Goal: Task Accomplishment & Management: Complete application form

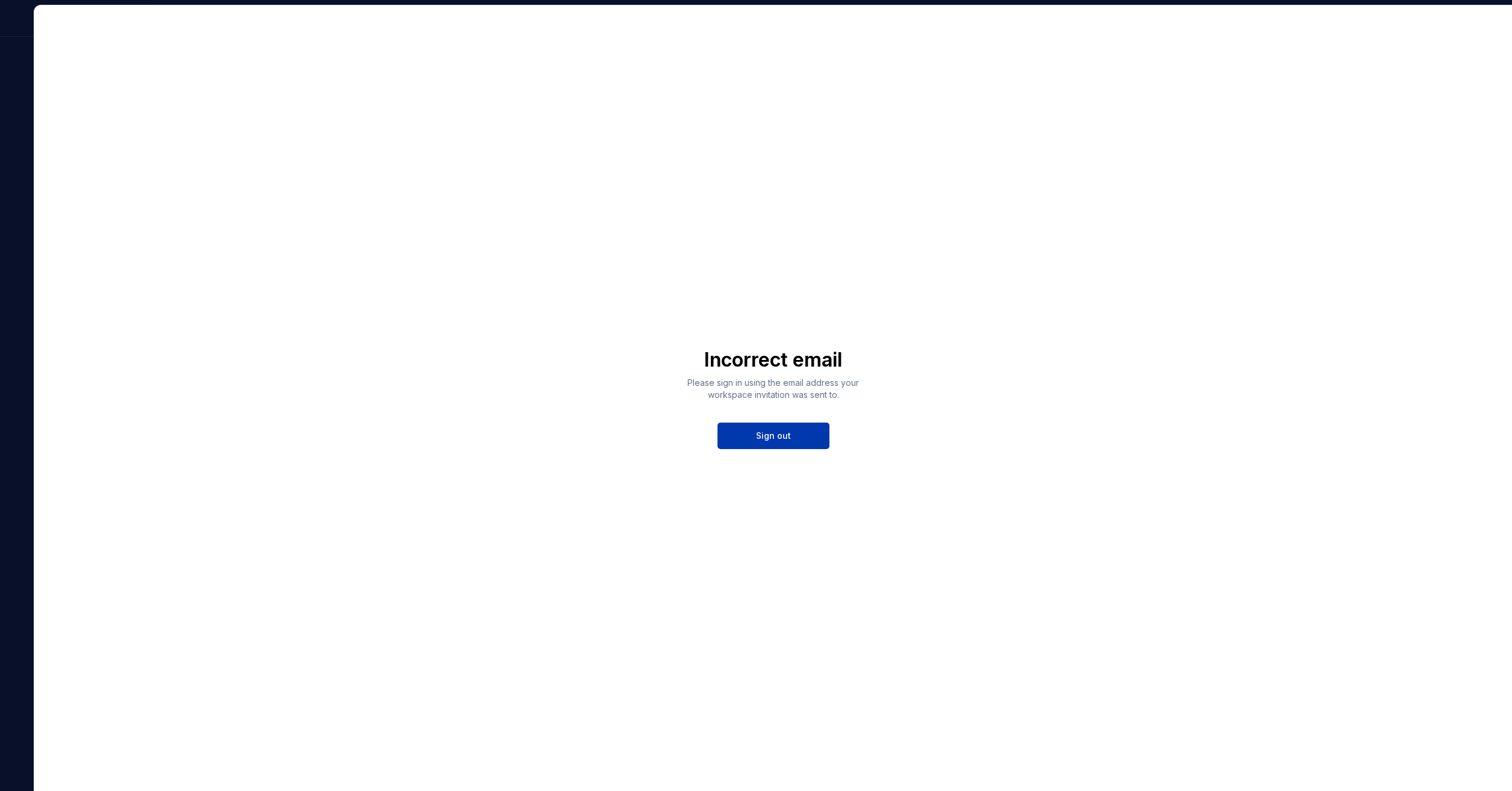
click at [811, 432] on button "Sign out" at bounding box center [773, 436] width 112 height 27
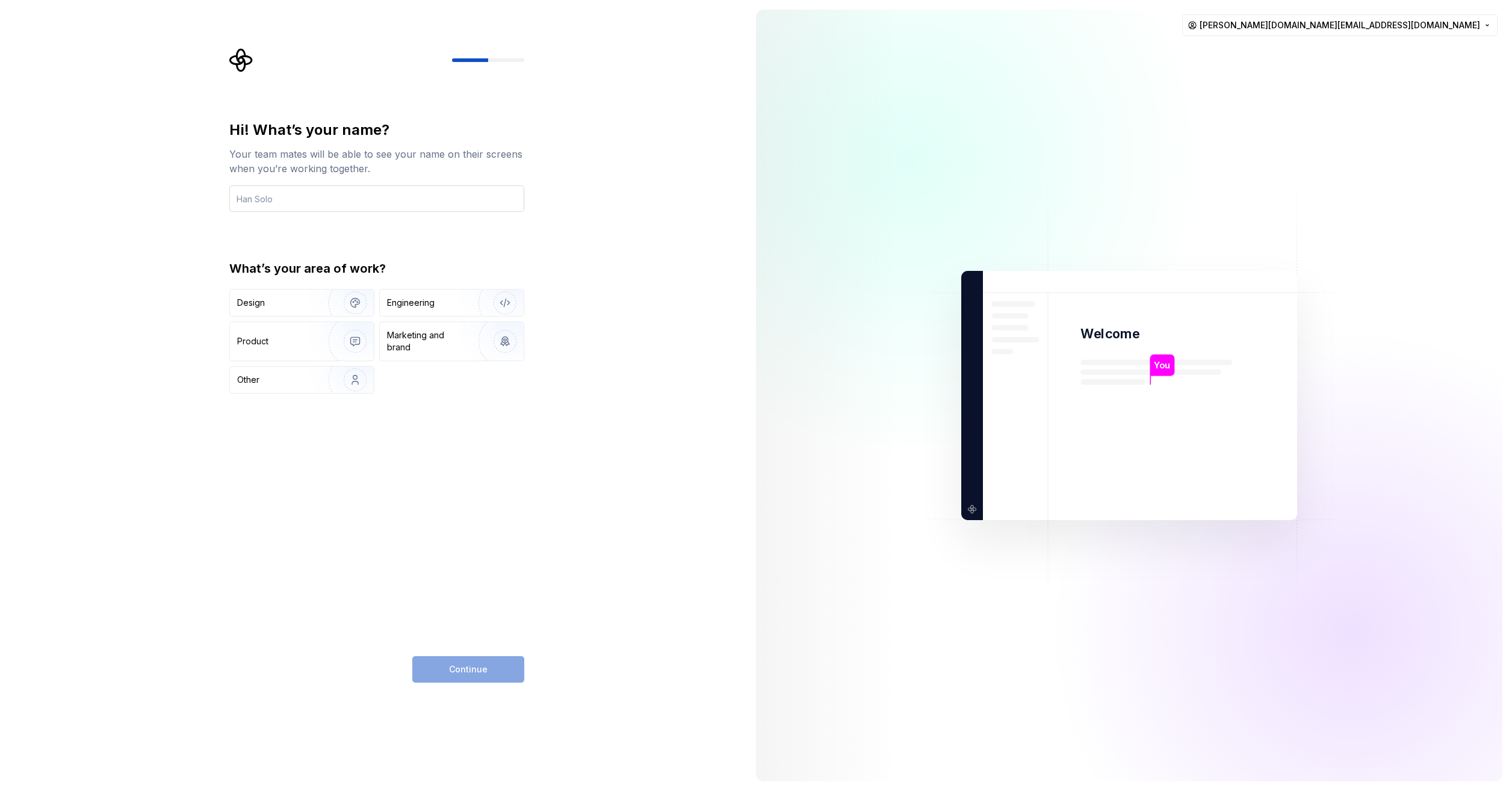
click at [341, 199] on input "text" at bounding box center [376, 199] width 295 height 27
type input "Anil"
click at [306, 295] on div "Design" at bounding box center [301, 303] width 144 height 27
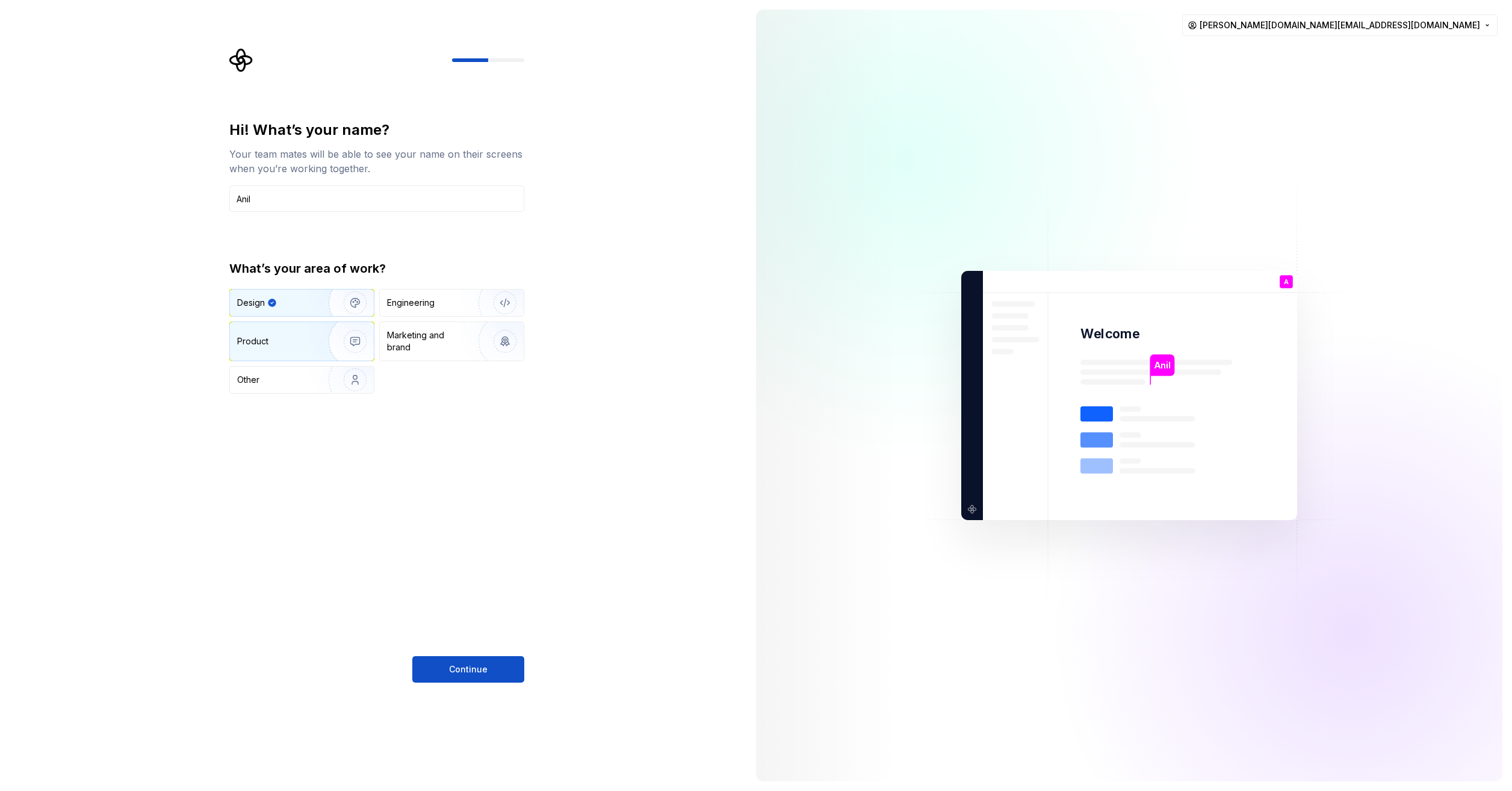
click at [306, 352] on div "Product" at bounding box center [301, 341] width 144 height 38
click at [480, 669] on span "Continue" at bounding box center [467, 669] width 38 height 12
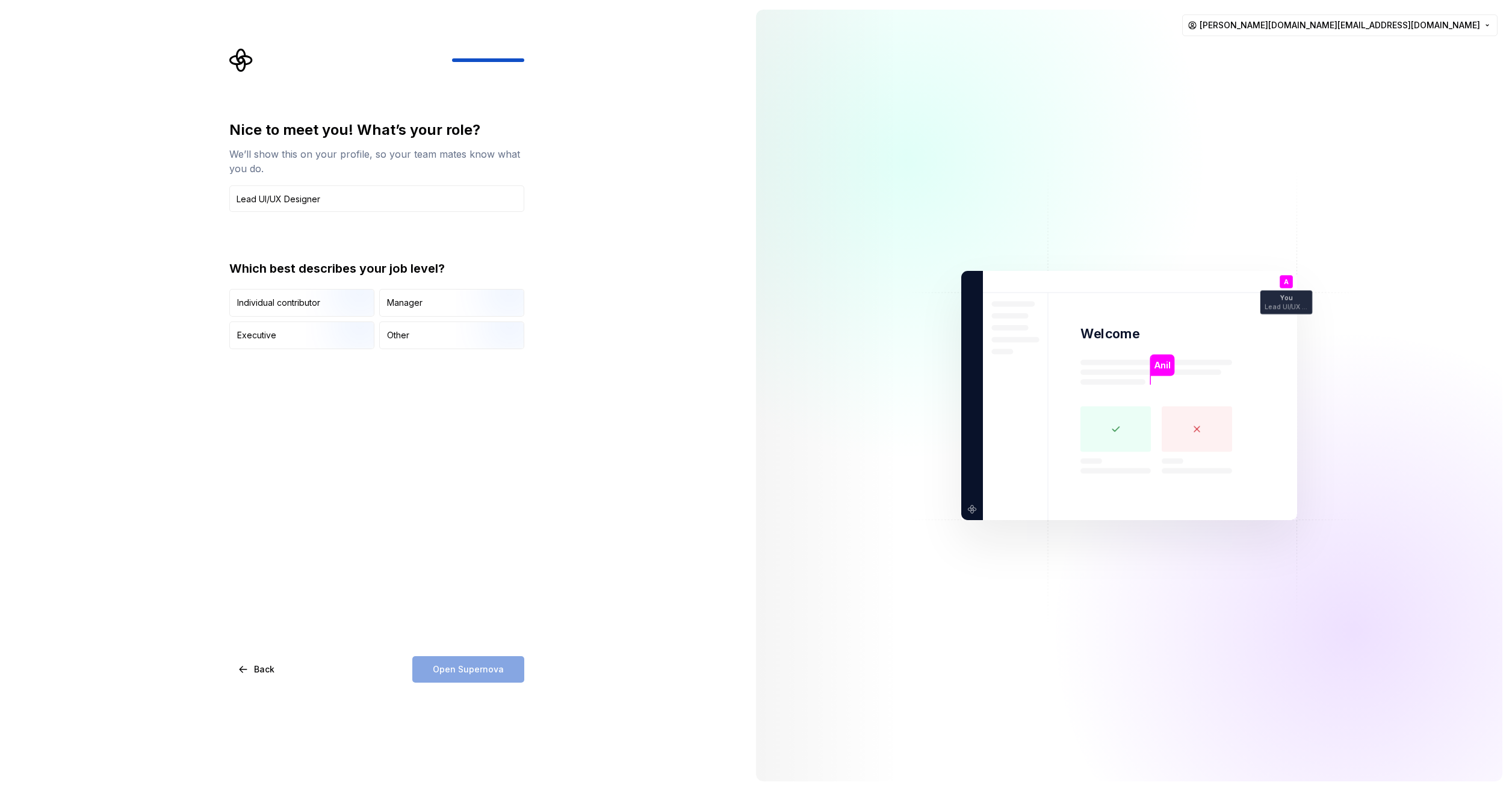
type input "Lead UI/UX Designer"
click at [470, 481] on div "Nice to meet you! What’s your role? We’ll show this on your profile, so your te…" at bounding box center [376, 402] width 295 height 562
click at [359, 193] on input "Lead UI/UX Designer" at bounding box center [376, 199] width 295 height 27
paste input "Lead UI/UX Designer"
type input "Lead UI/UX Designer"
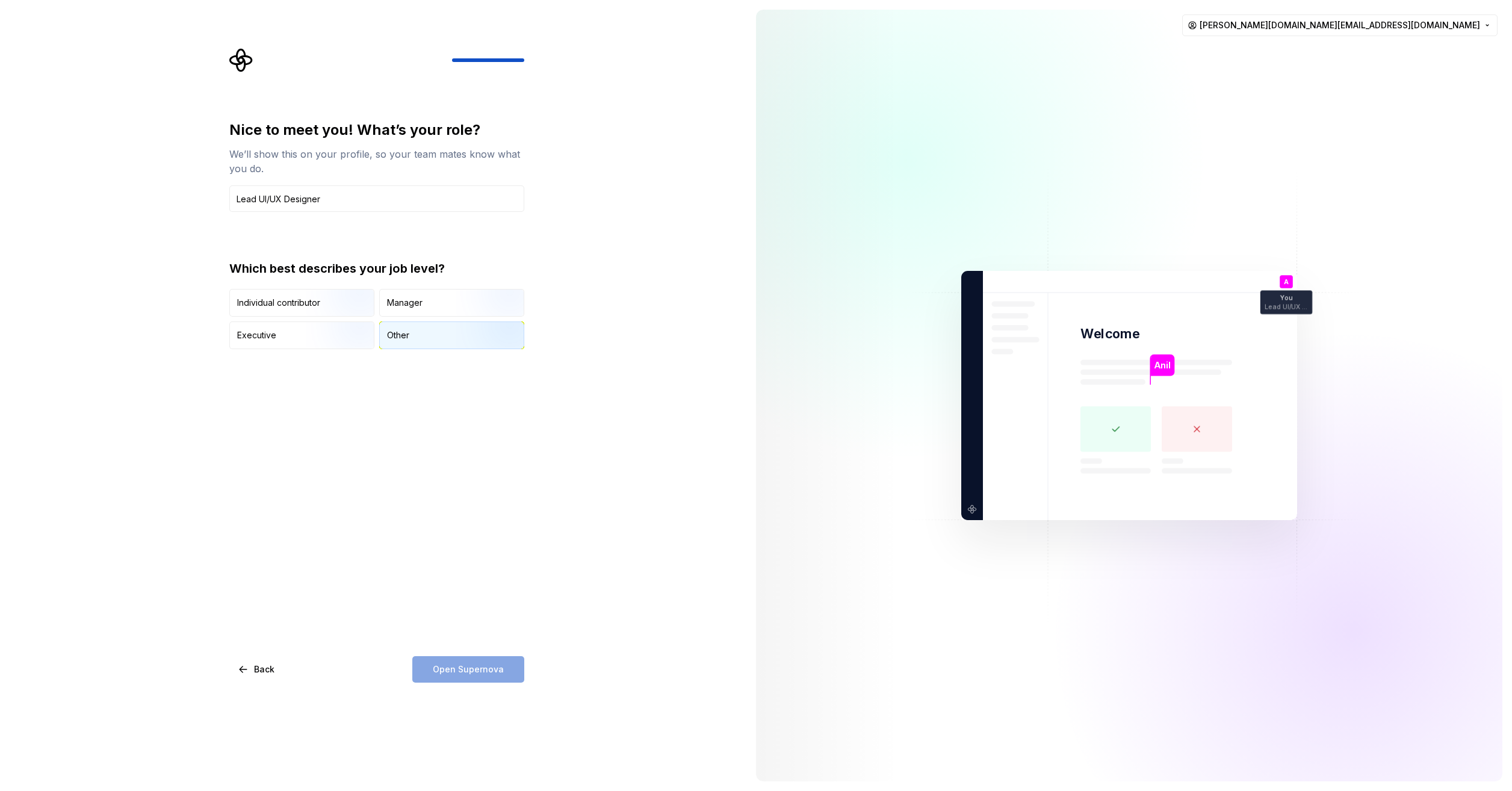
click at [426, 342] on div "Other" at bounding box center [452, 335] width 144 height 27
click at [502, 670] on button "Open Supernova" at bounding box center [468, 669] width 112 height 27
